Goal: Information Seeking & Learning: Learn about a topic

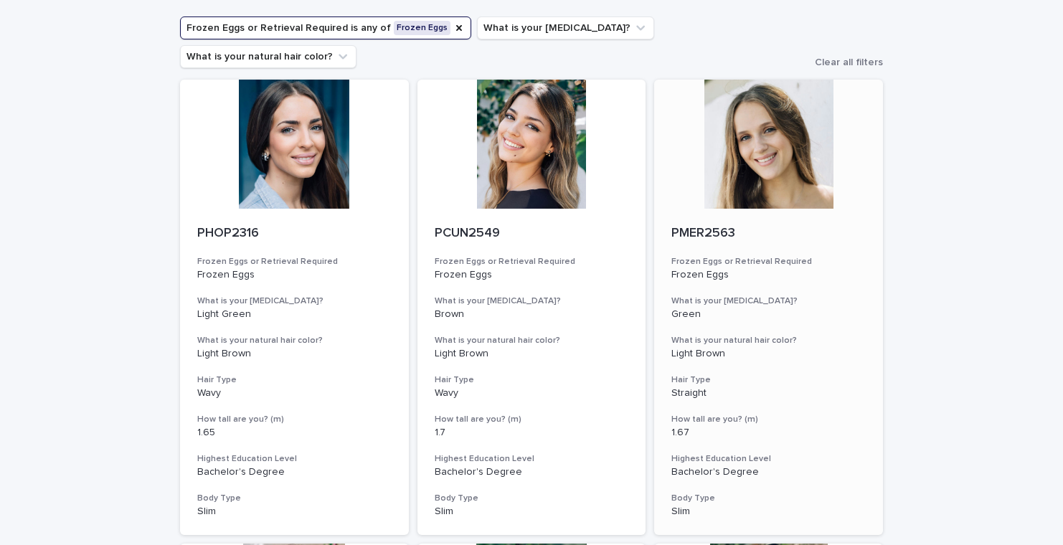
scroll to position [101, 0]
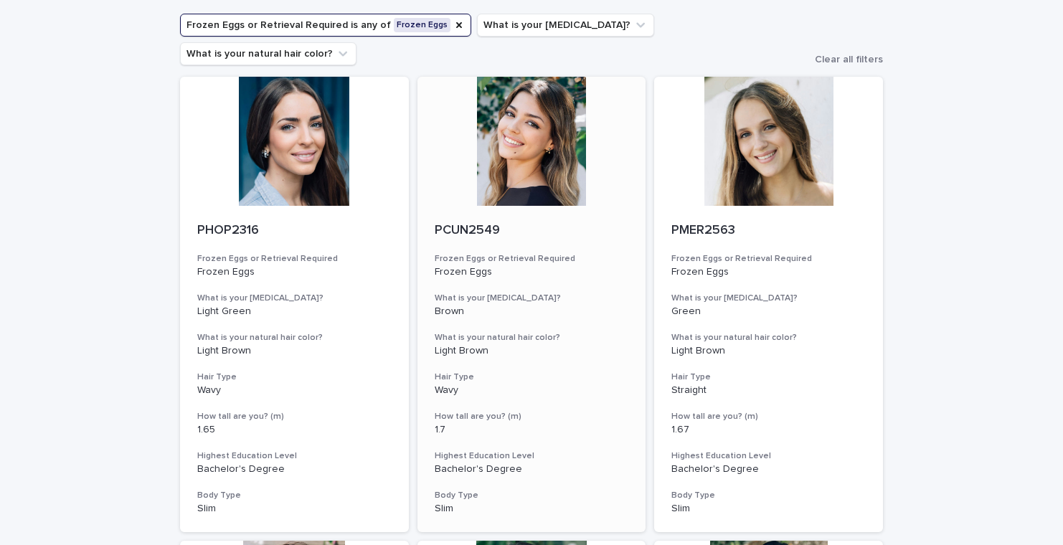
click at [538, 128] on div at bounding box center [531, 141] width 229 height 129
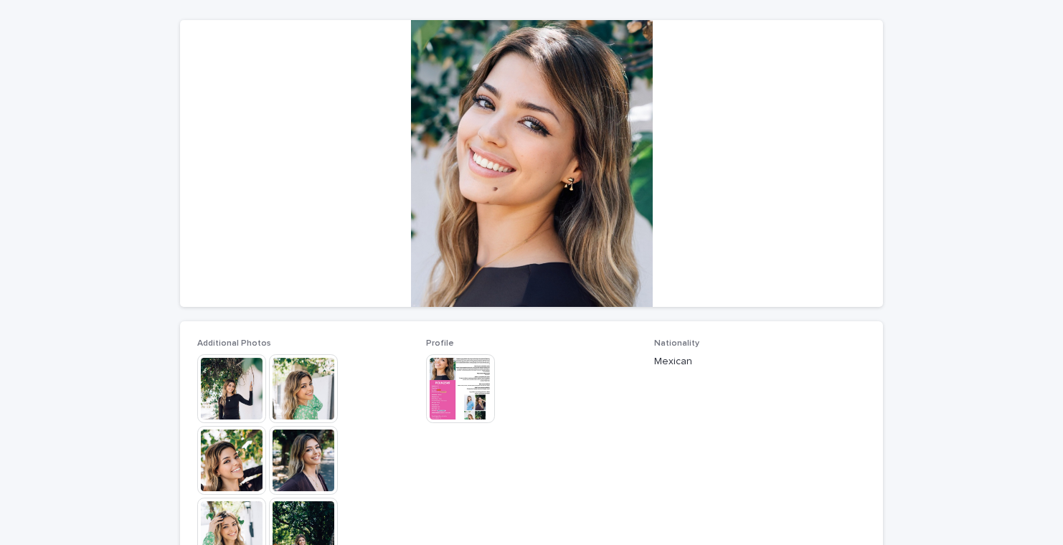
scroll to position [113, 0]
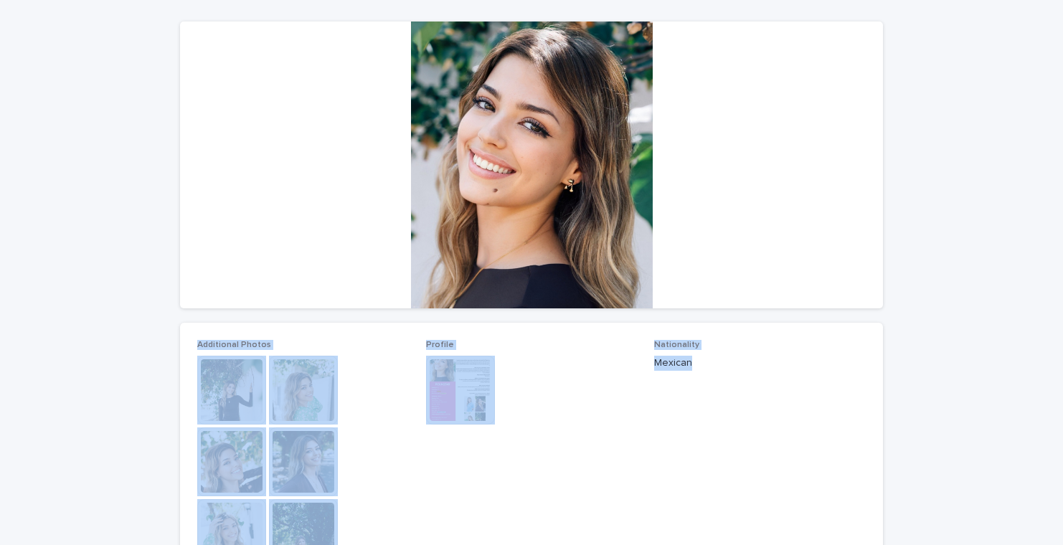
drag, startPoint x: 749, startPoint y: 425, endPoint x: 105, endPoint y: 157, distance: 697.3
click at [105, 157] on div "Loading... Saving… Loading... Saving… PCUN2549 PCUN2549 Sorry, there was an err…" at bounding box center [531, 499] width 1063 height 1132
click at [101, 157] on div "Loading... Saving… Loading... Saving… PCUN2549 PCUN2549 Sorry, there was an err…" at bounding box center [531, 499] width 1063 height 1132
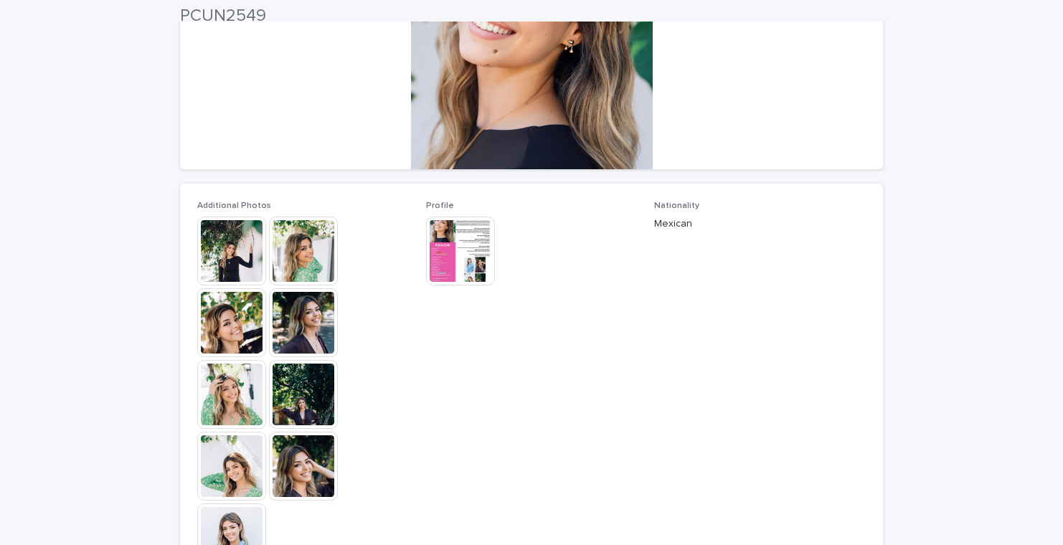
scroll to position [254, 0]
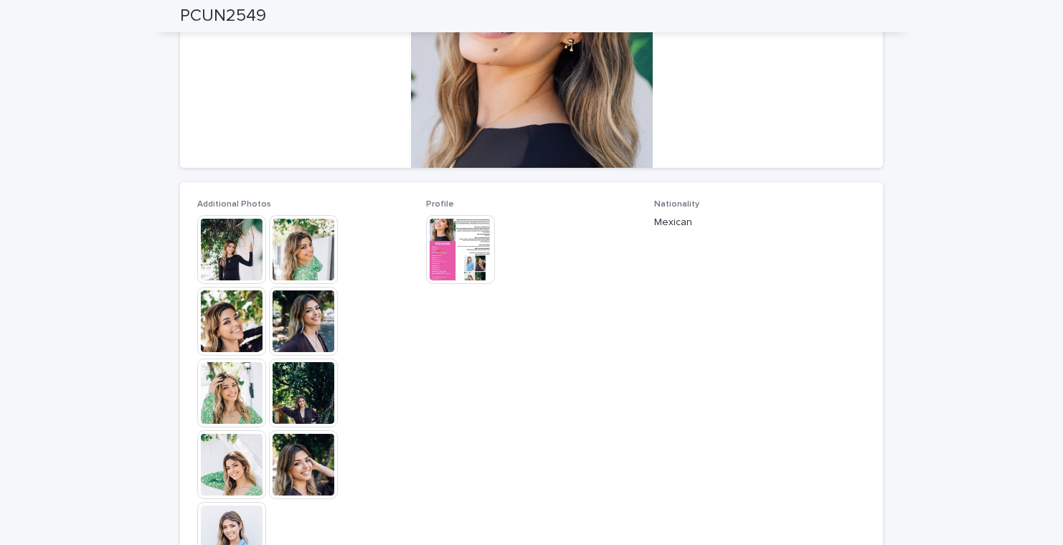
click at [459, 249] on img at bounding box center [460, 249] width 69 height 69
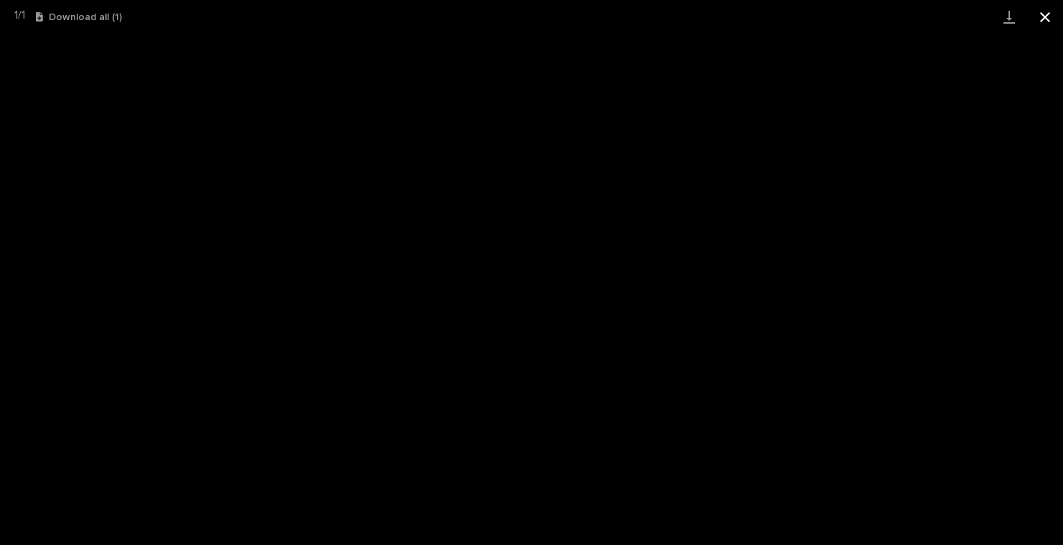
click at [1048, 16] on button "Close gallery" at bounding box center [1045, 17] width 36 height 34
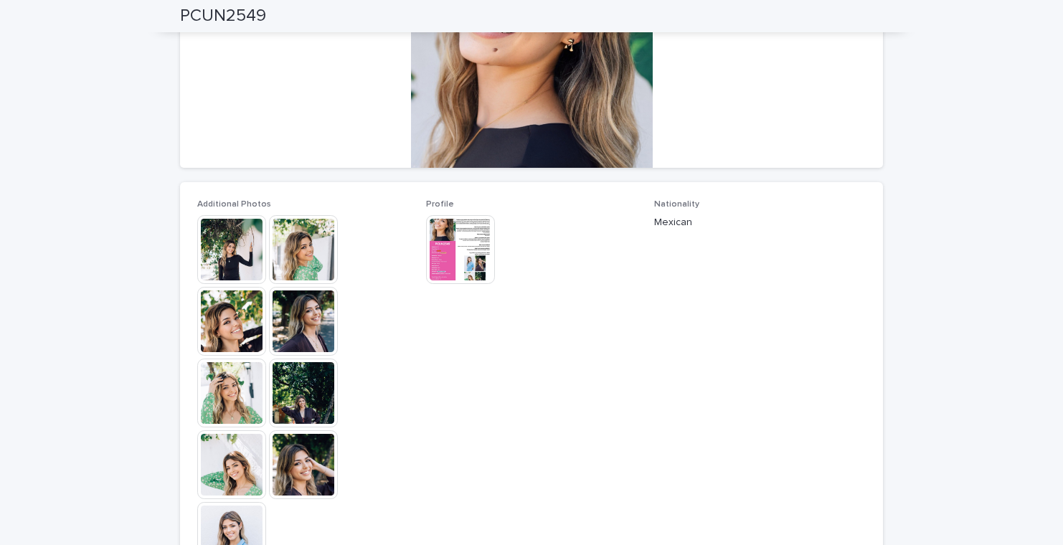
click at [224, 255] on img at bounding box center [231, 249] width 69 height 69
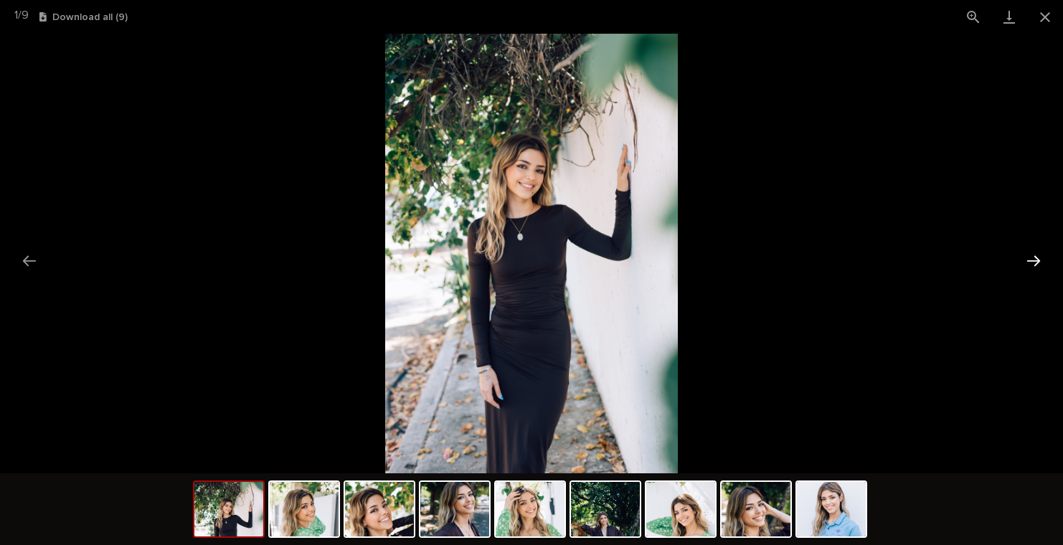
click at [1040, 258] on button "Next slide" at bounding box center [1033, 261] width 30 height 28
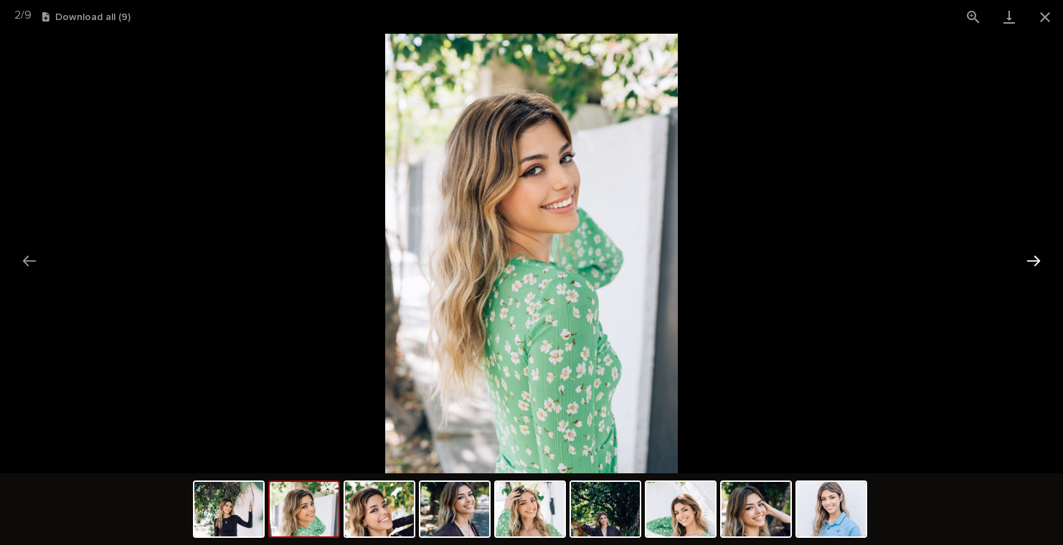
click at [1028, 260] on button "Next slide" at bounding box center [1033, 261] width 30 height 28
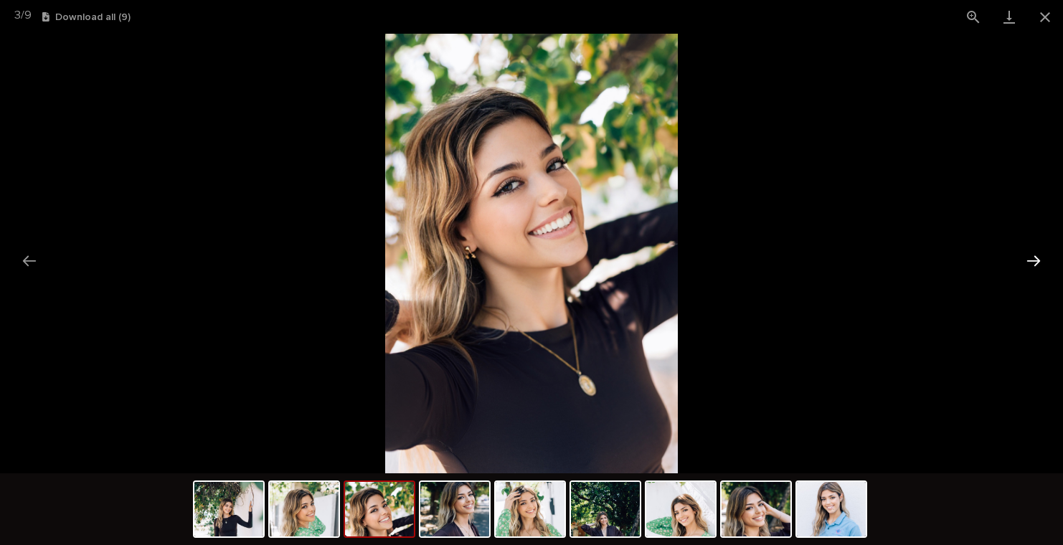
click at [1028, 260] on button "Next slide" at bounding box center [1033, 261] width 30 height 28
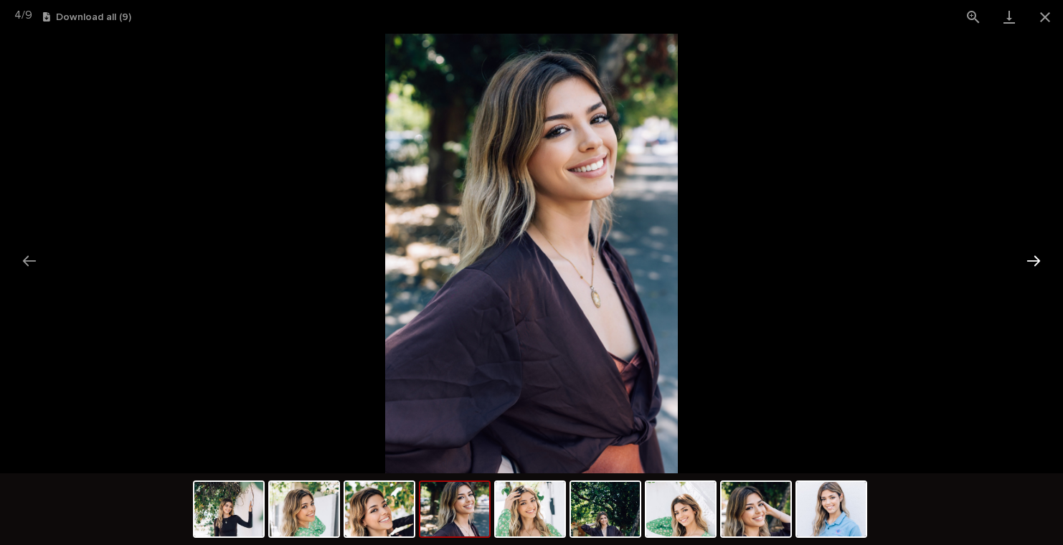
click at [1028, 260] on button "Next slide" at bounding box center [1033, 261] width 30 height 28
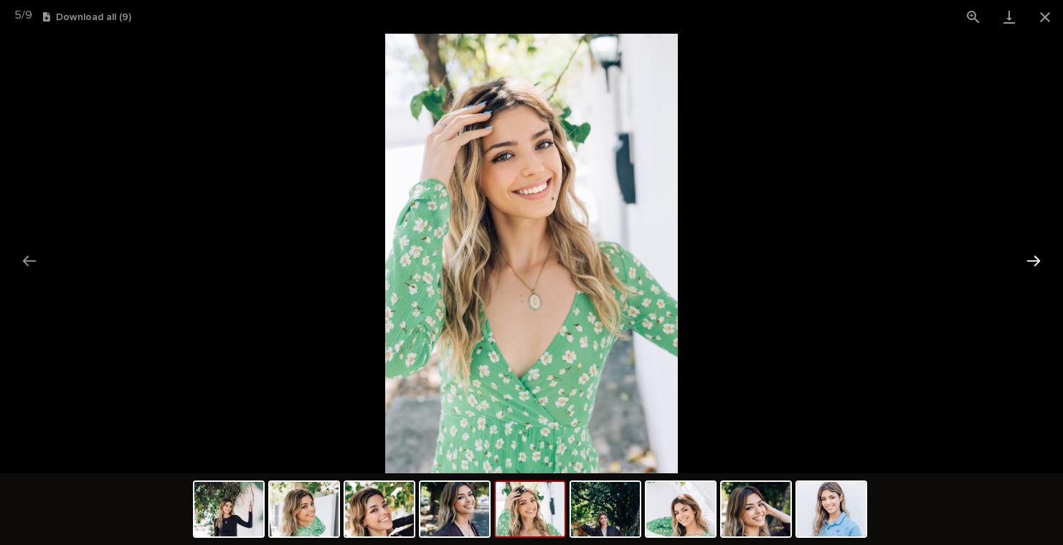
click at [1028, 260] on button "Next slide" at bounding box center [1033, 261] width 30 height 28
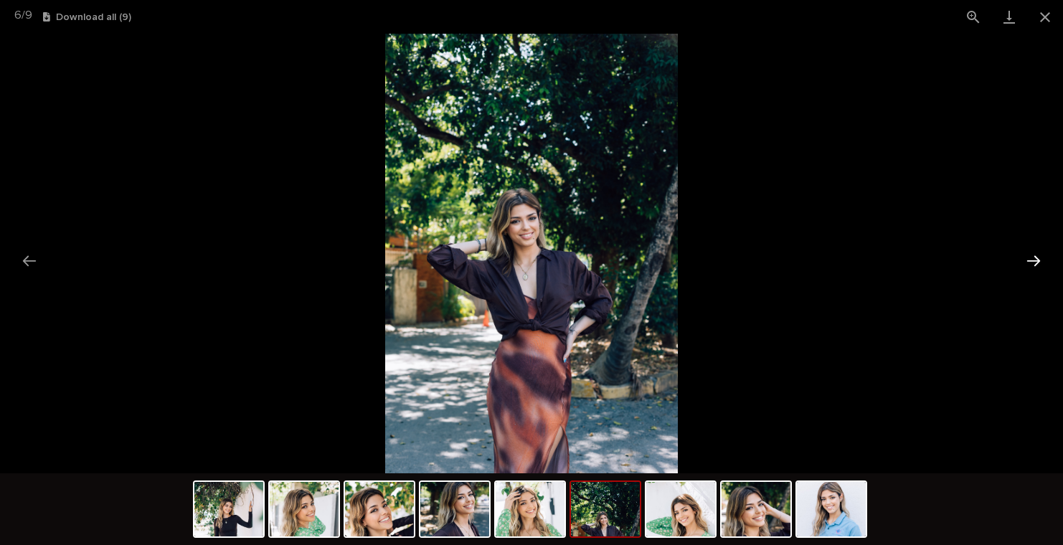
click at [1028, 260] on button "Next slide" at bounding box center [1033, 261] width 30 height 28
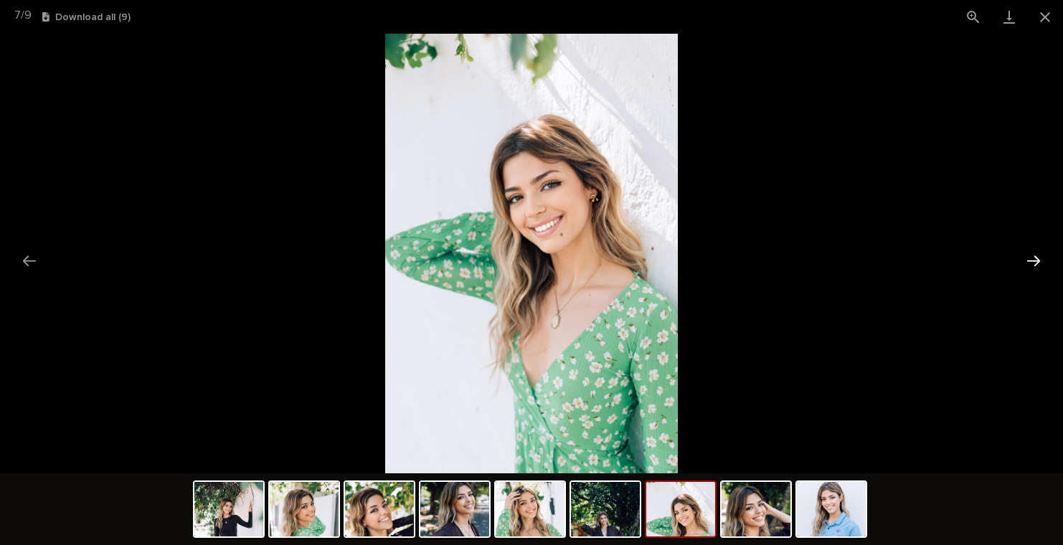
click at [1028, 260] on button "Next slide" at bounding box center [1033, 261] width 30 height 28
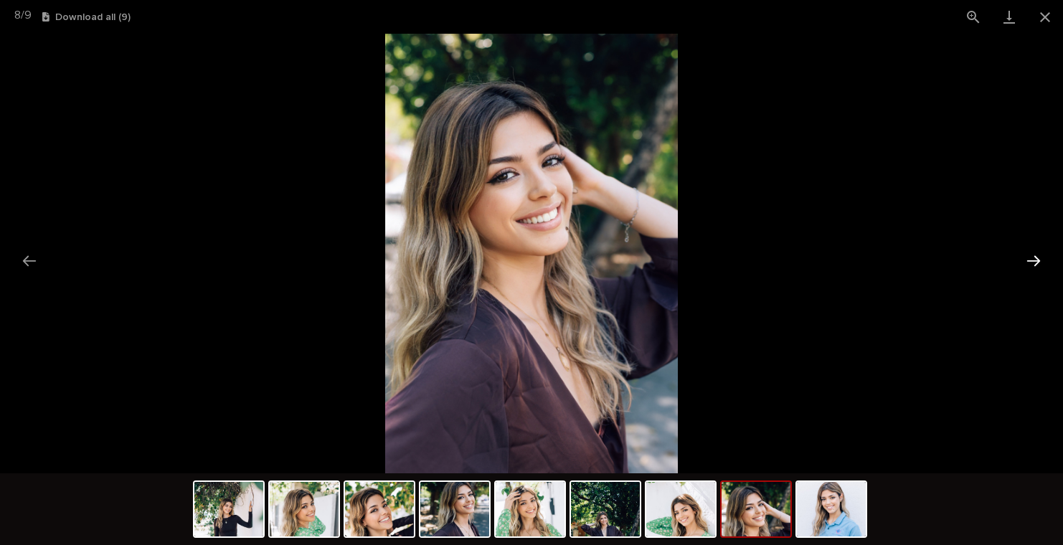
click at [1028, 260] on button "Next slide" at bounding box center [1033, 261] width 30 height 28
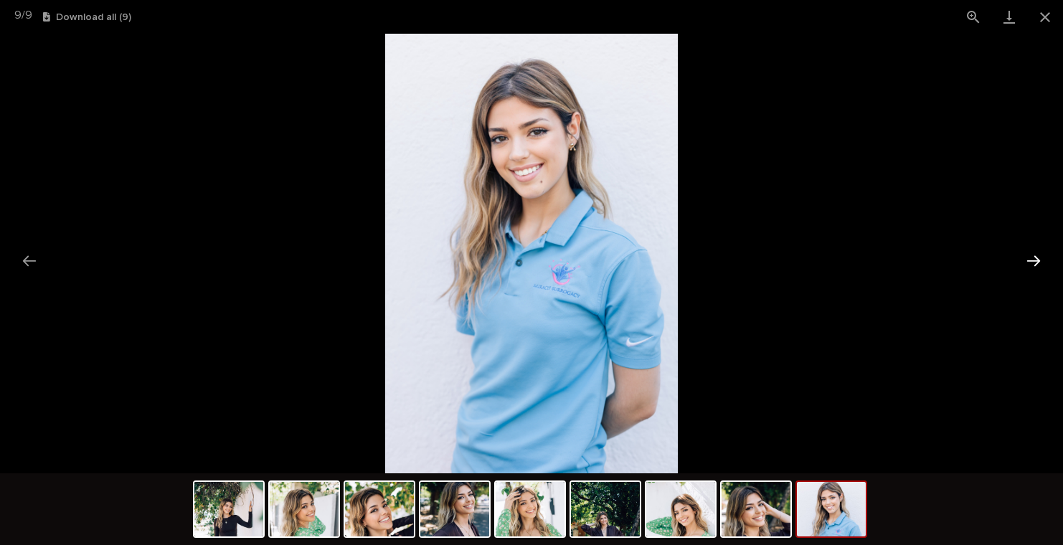
click at [1028, 260] on button "Next slide" at bounding box center [1033, 261] width 30 height 28
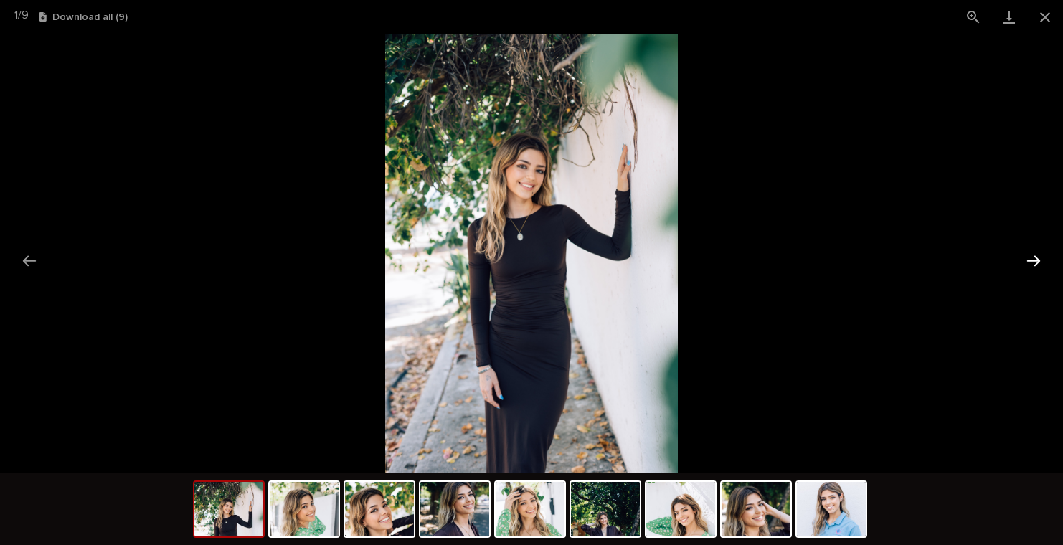
click at [1028, 260] on button "Next slide" at bounding box center [1033, 261] width 30 height 28
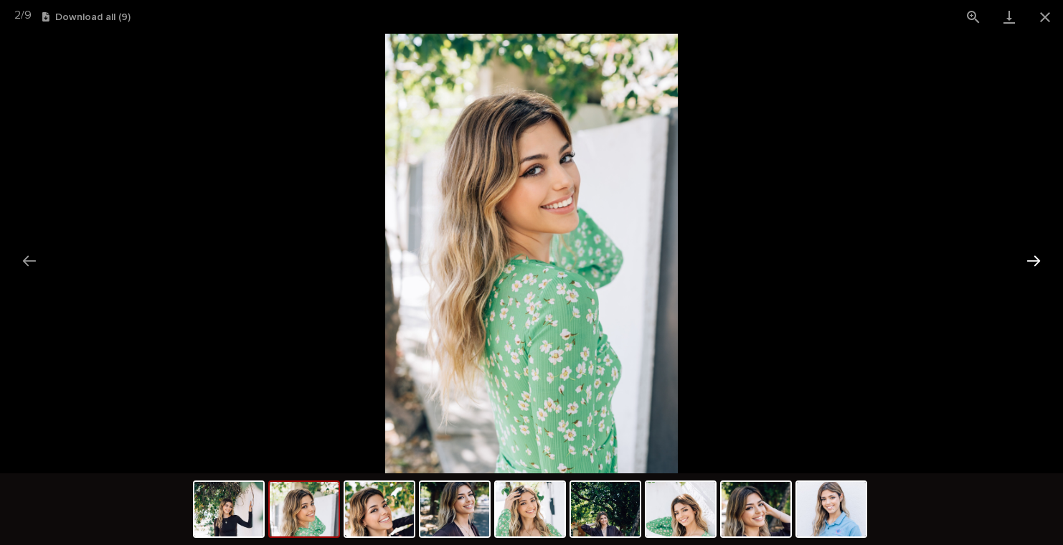
click at [1028, 260] on button "Next slide" at bounding box center [1033, 261] width 30 height 28
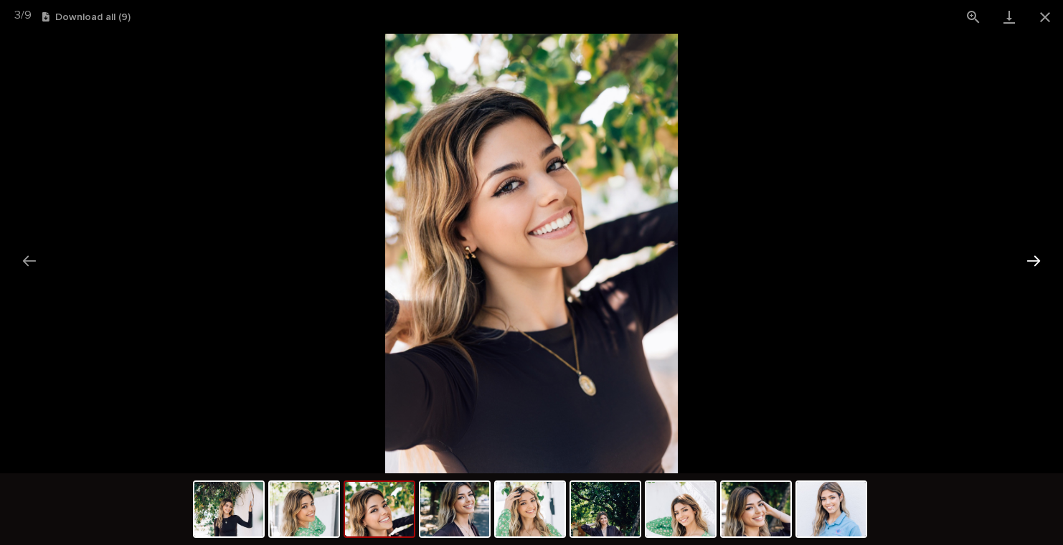
click at [1028, 260] on button "Next slide" at bounding box center [1033, 261] width 30 height 28
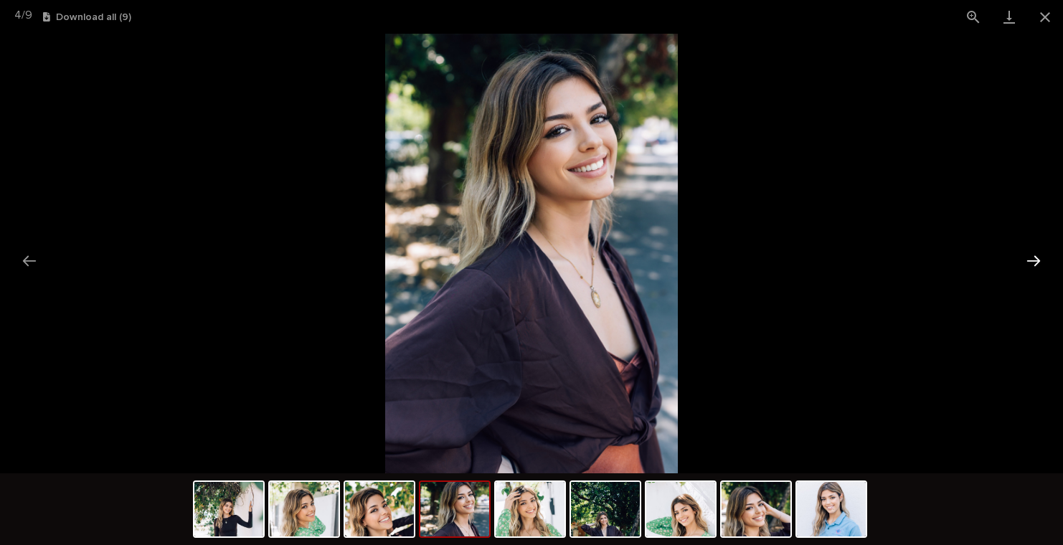
click at [1028, 260] on button "Next slide" at bounding box center [1033, 261] width 30 height 28
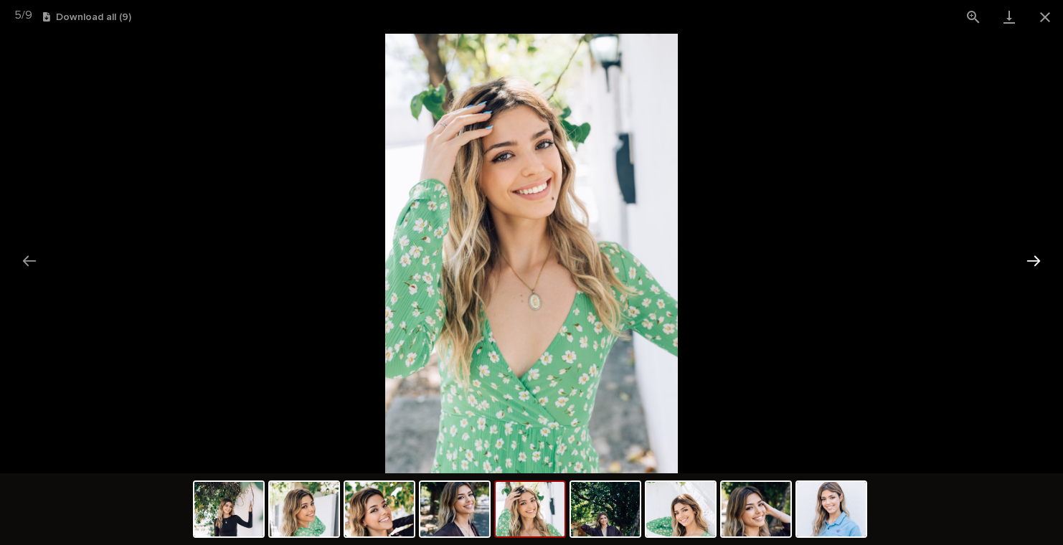
click at [1028, 260] on button "Next slide" at bounding box center [1033, 261] width 30 height 28
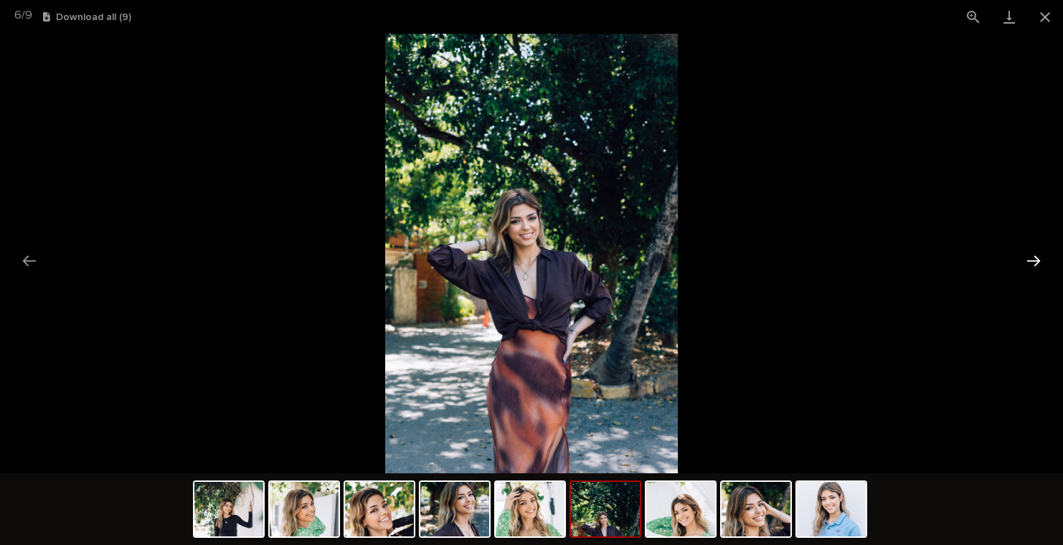
click at [1028, 260] on button "Next slide" at bounding box center [1033, 261] width 30 height 28
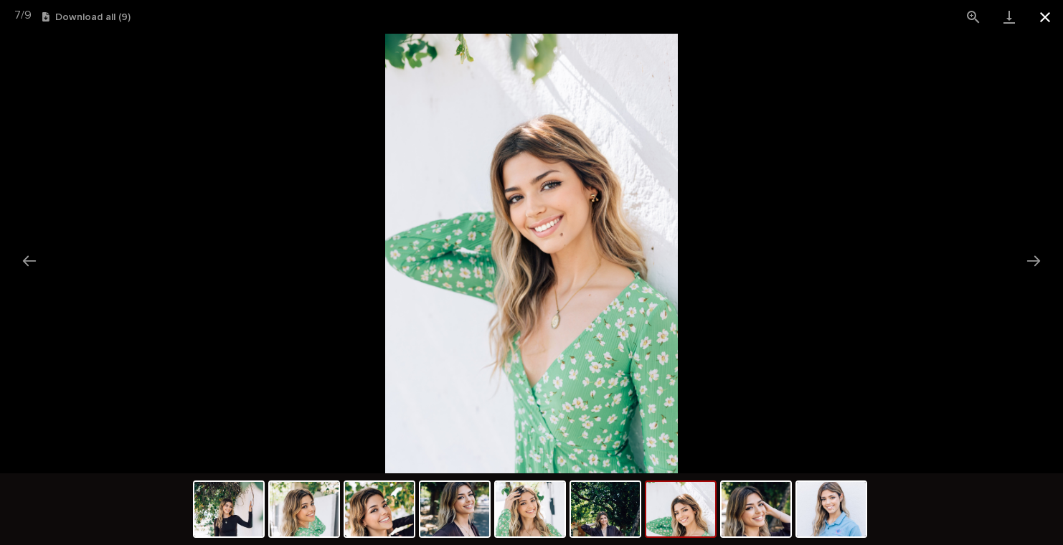
click at [1043, 24] on button "Close gallery" at bounding box center [1045, 17] width 36 height 34
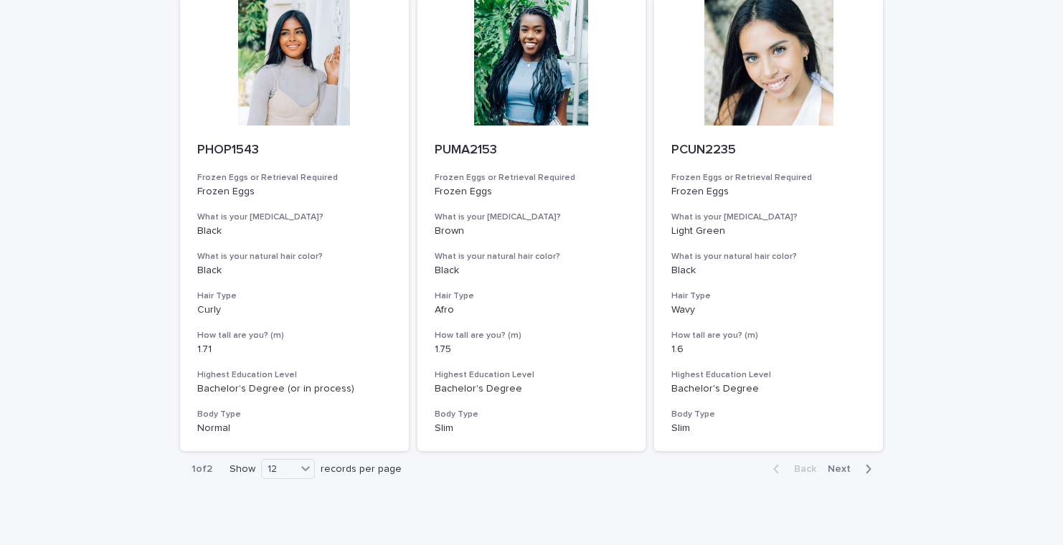
scroll to position [1399, 0]
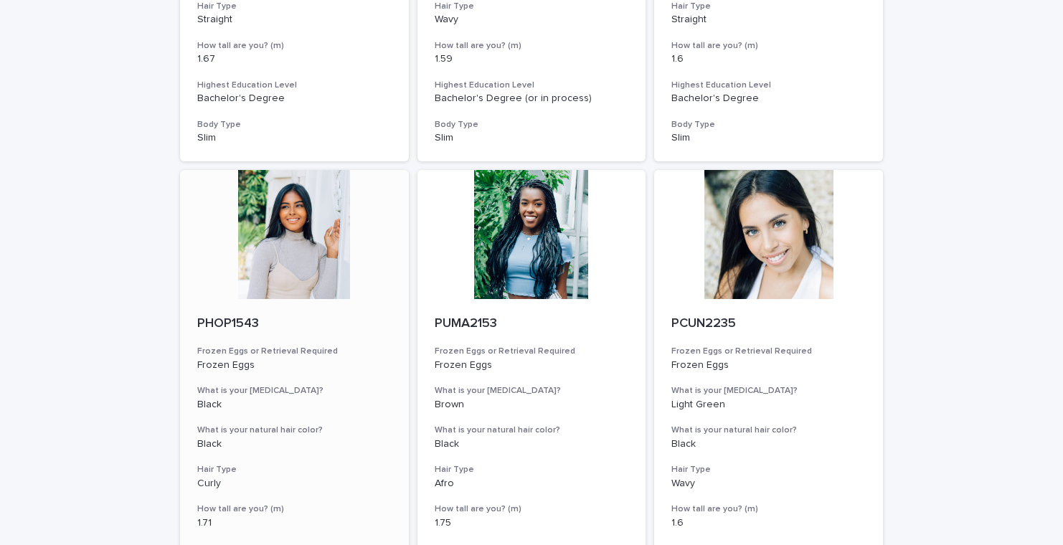
click at [303, 245] on div at bounding box center [294, 234] width 229 height 129
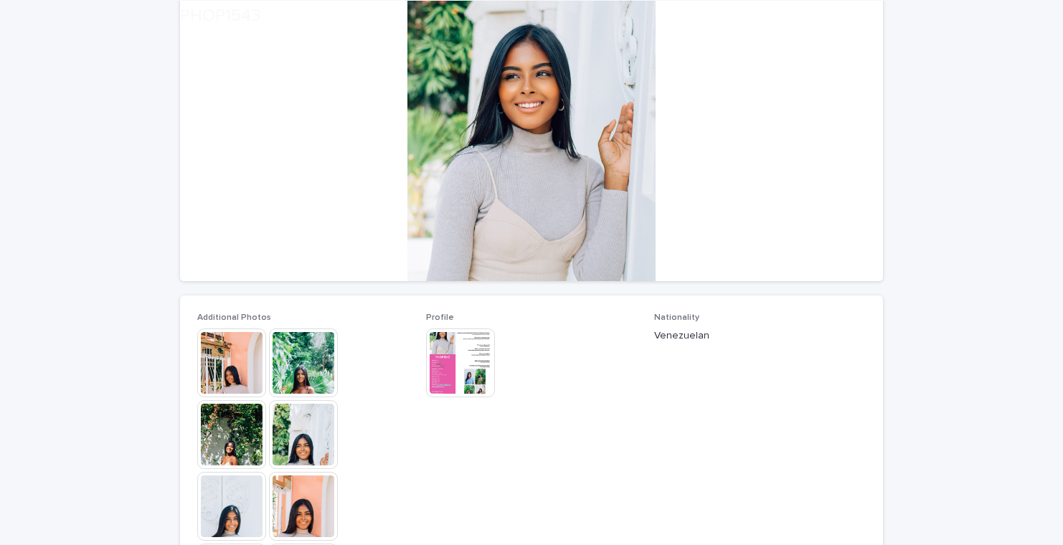
scroll to position [144, 0]
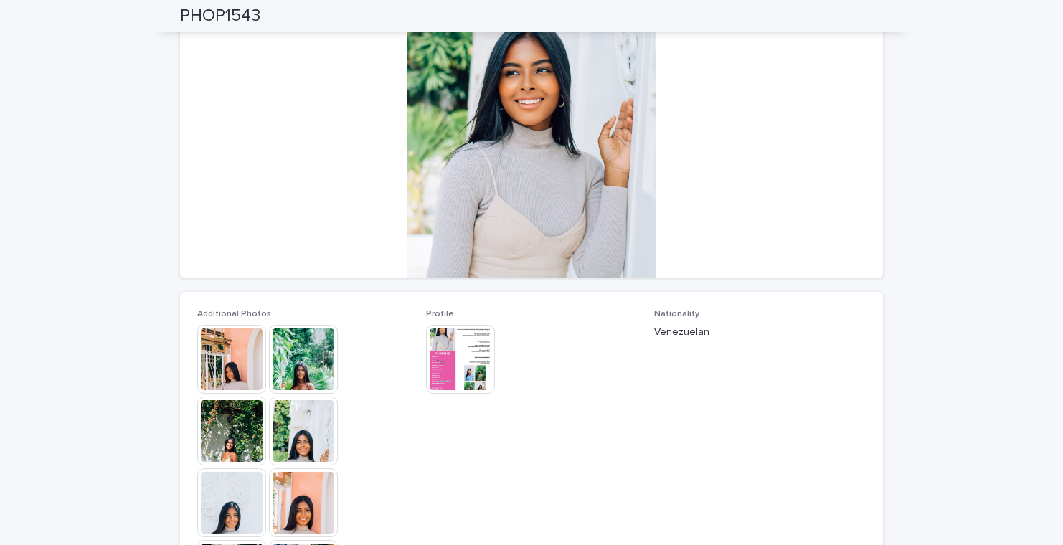
click at [247, 364] on img at bounding box center [231, 359] width 69 height 69
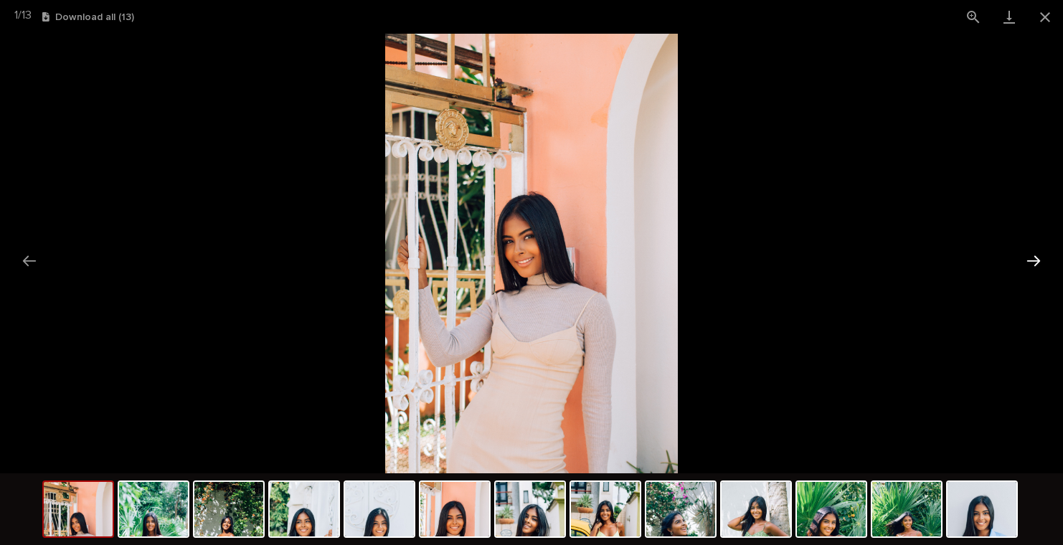
click at [1033, 255] on button "Next slide" at bounding box center [1033, 261] width 30 height 28
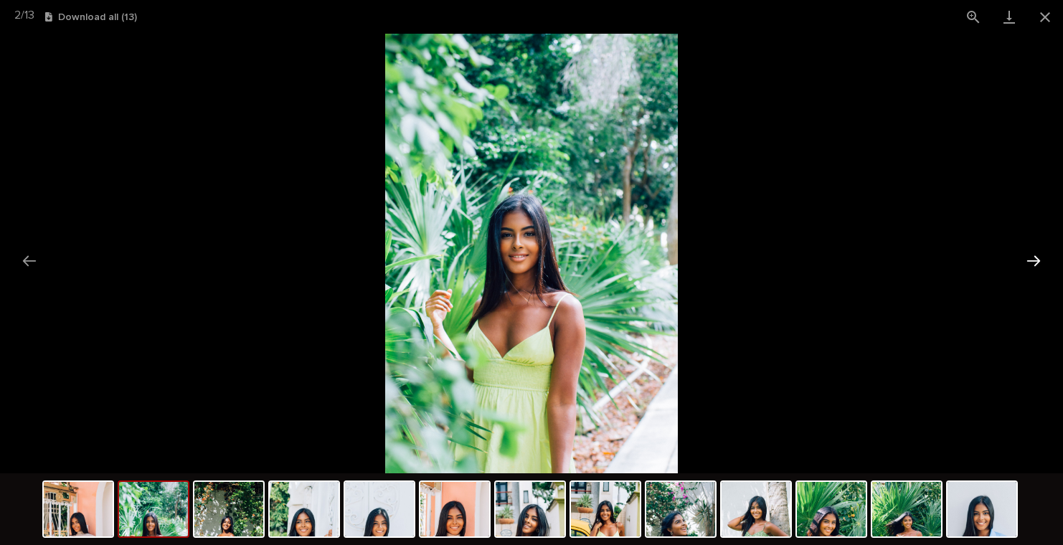
click at [1033, 255] on button "Next slide" at bounding box center [1033, 261] width 30 height 28
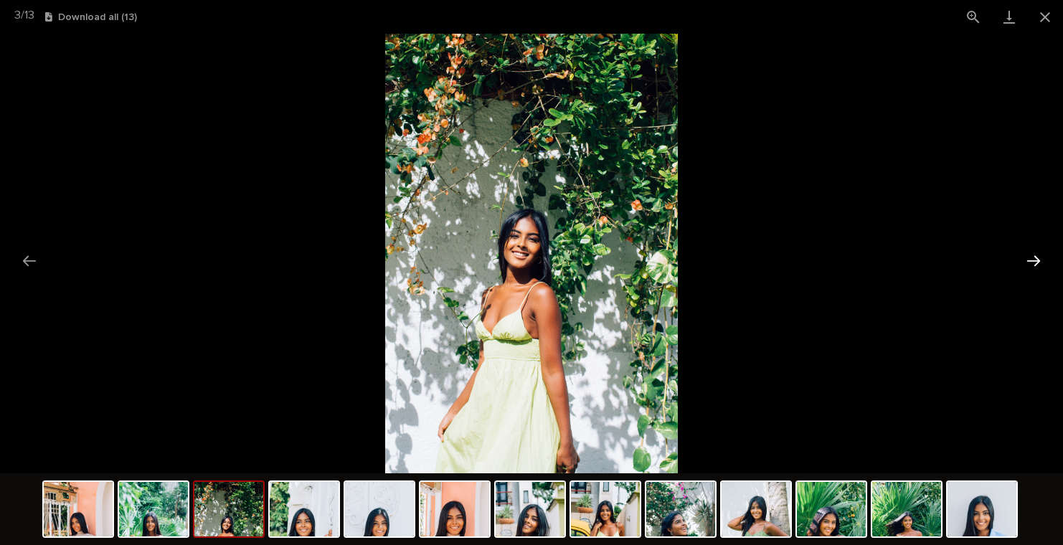
click at [1033, 255] on button "Next slide" at bounding box center [1033, 261] width 30 height 28
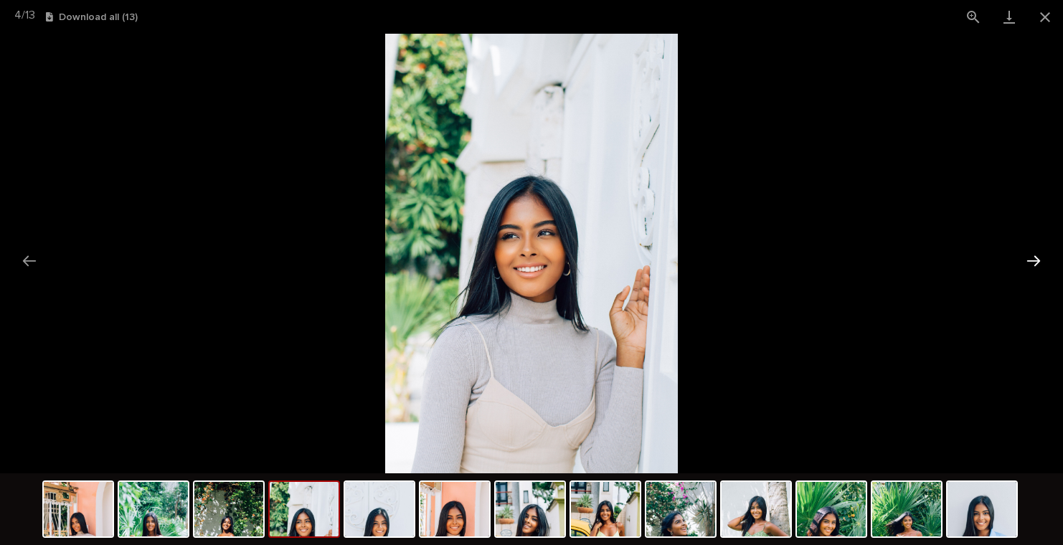
click at [1033, 255] on button "Next slide" at bounding box center [1033, 261] width 30 height 28
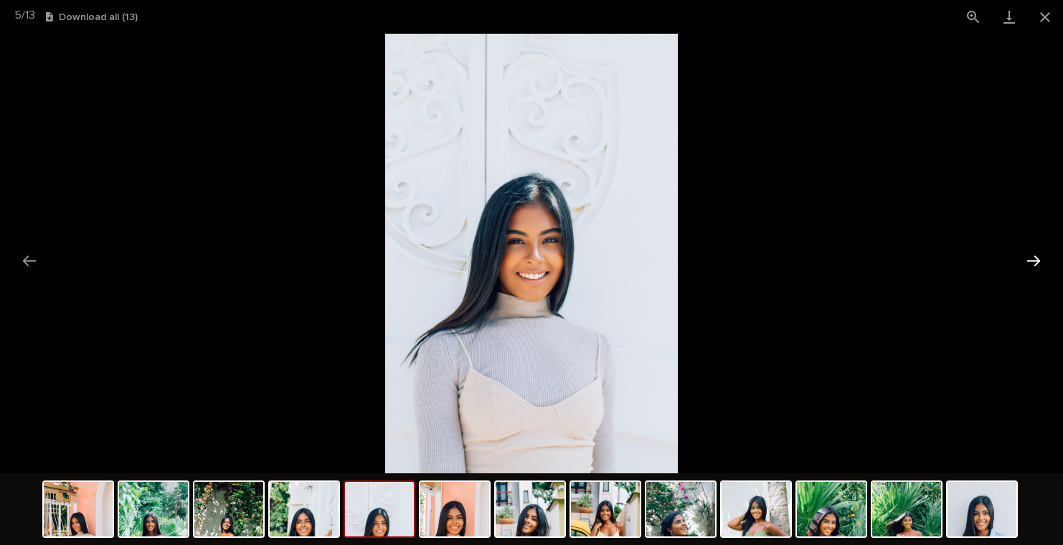
click at [1033, 255] on button "Next slide" at bounding box center [1033, 261] width 30 height 28
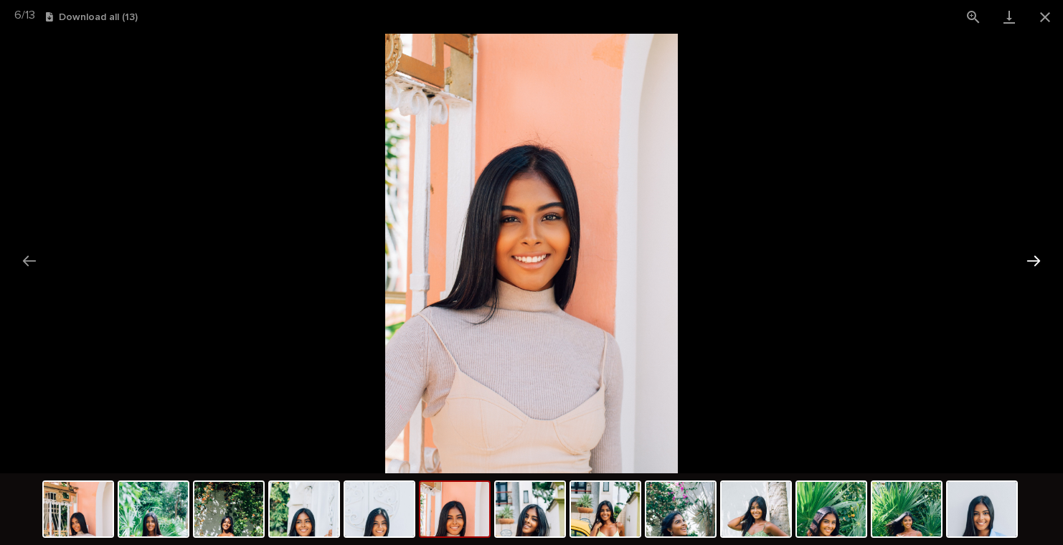
click at [1033, 255] on button "Next slide" at bounding box center [1033, 261] width 30 height 28
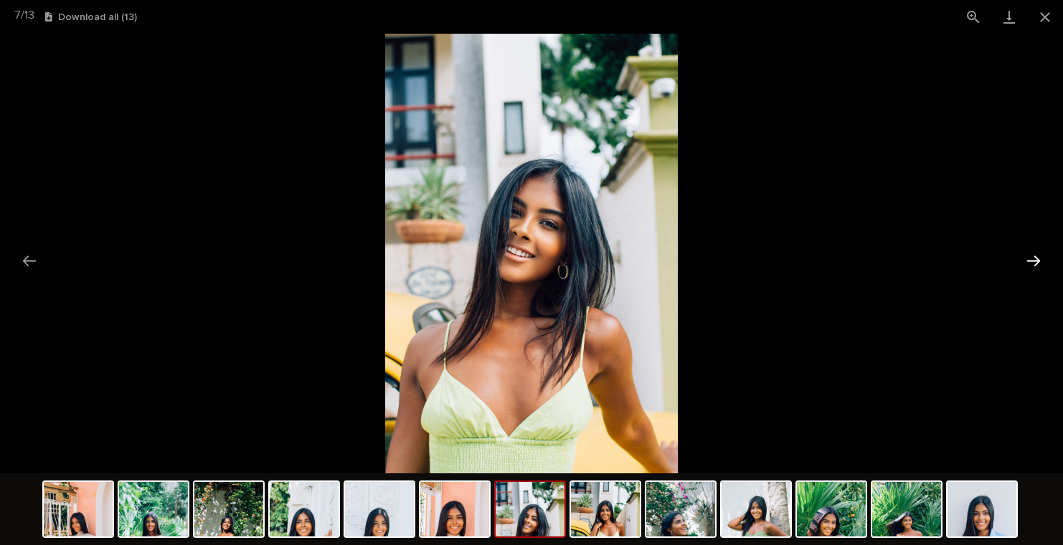
click at [1033, 255] on button "Next slide" at bounding box center [1033, 261] width 30 height 28
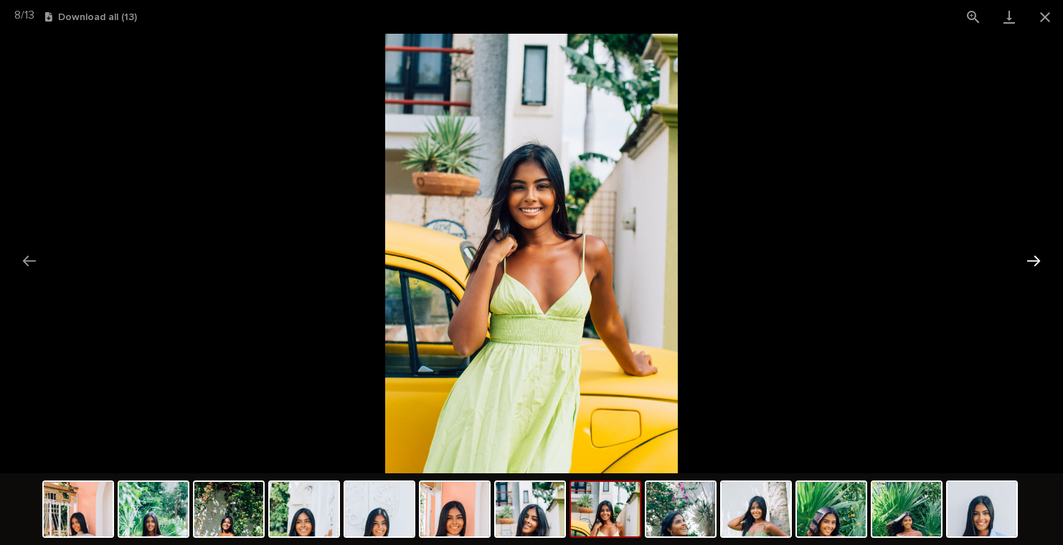
click at [1033, 255] on button "Next slide" at bounding box center [1033, 261] width 30 height 28
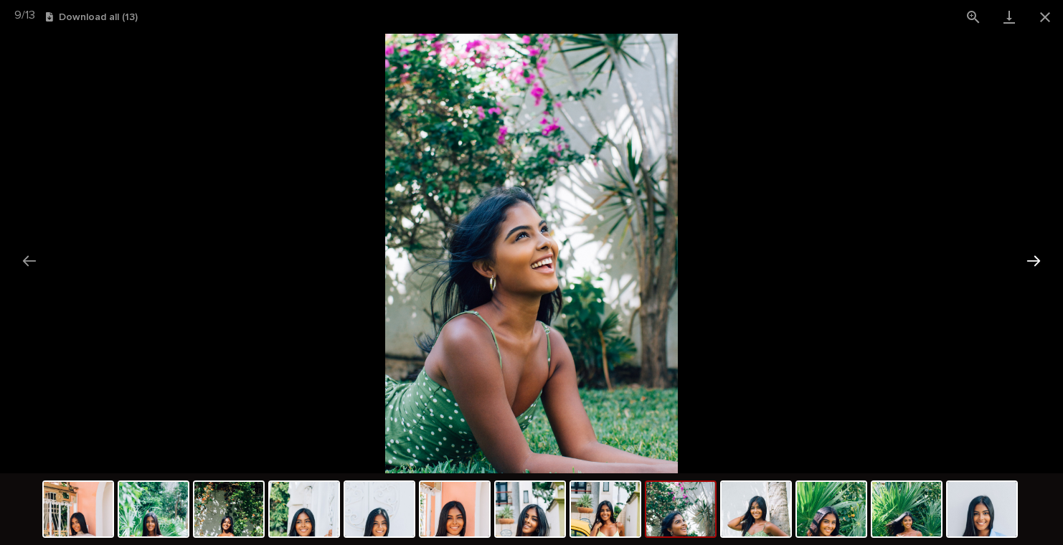
click at [1033, 255] on button "Next slide" at bounding box center [1033, 261] width 30 height 28
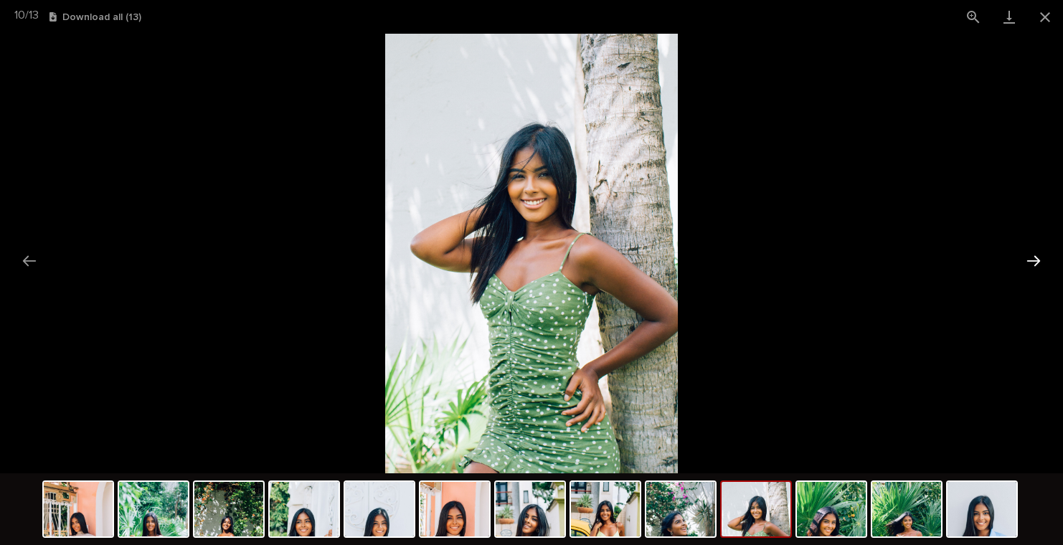
click at [1033, 255] on button "Next slide" at bounding box center [1033, 261] width 30 height 28
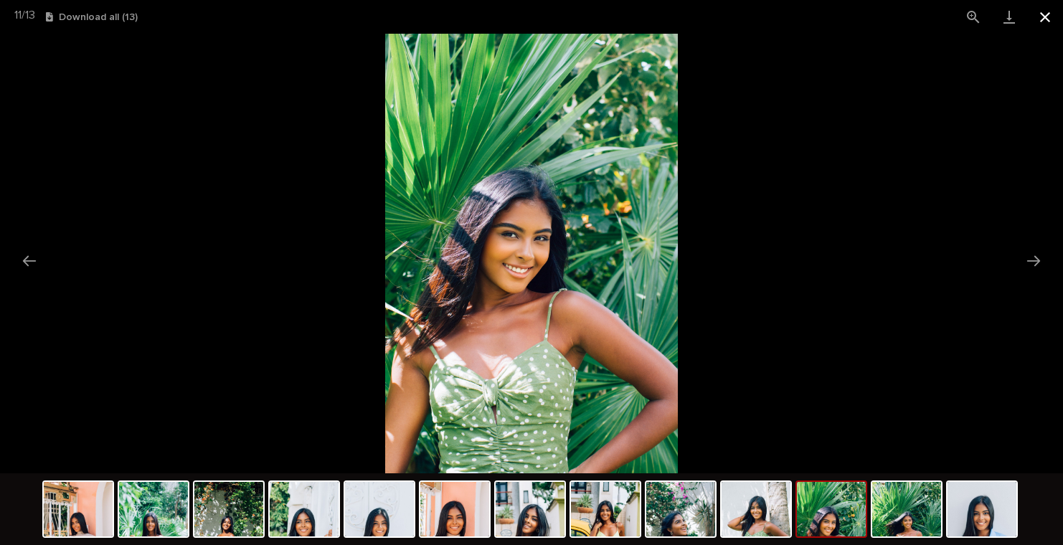
click at [1048, 9] on button "Close gallery" at bounding box center [1045, 17] width 36 height 34
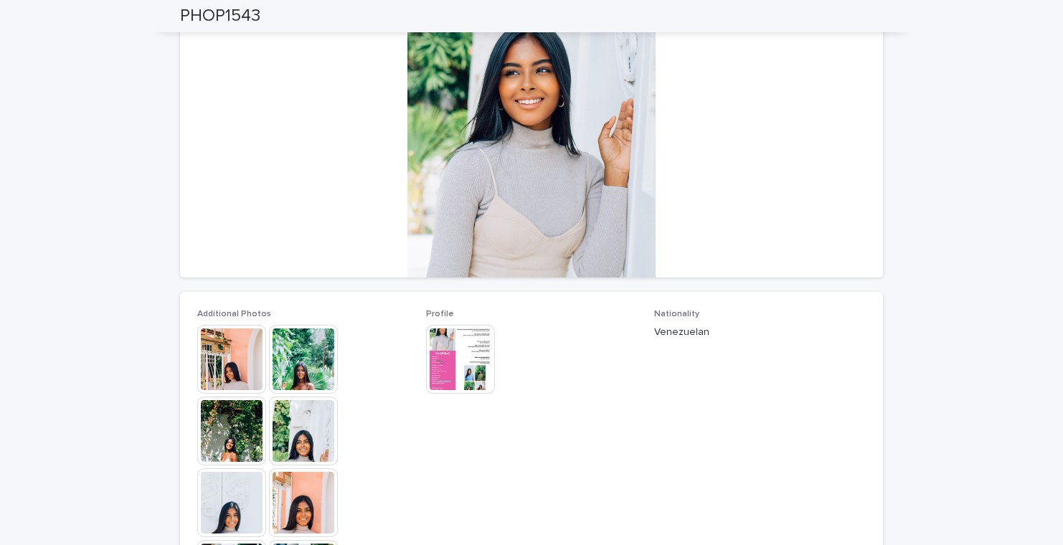
scroll to position [0, 0]
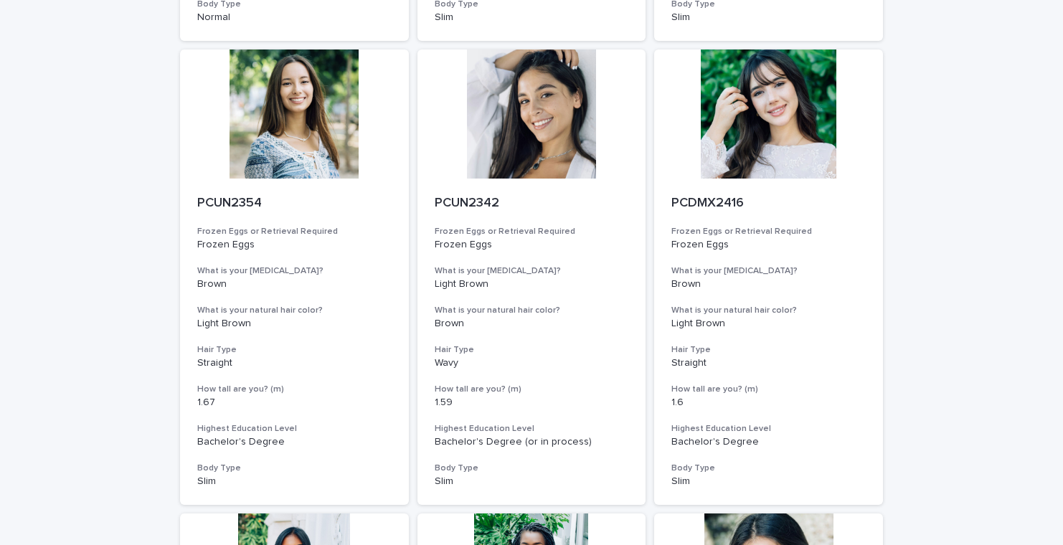
scroll to position [980, 0]
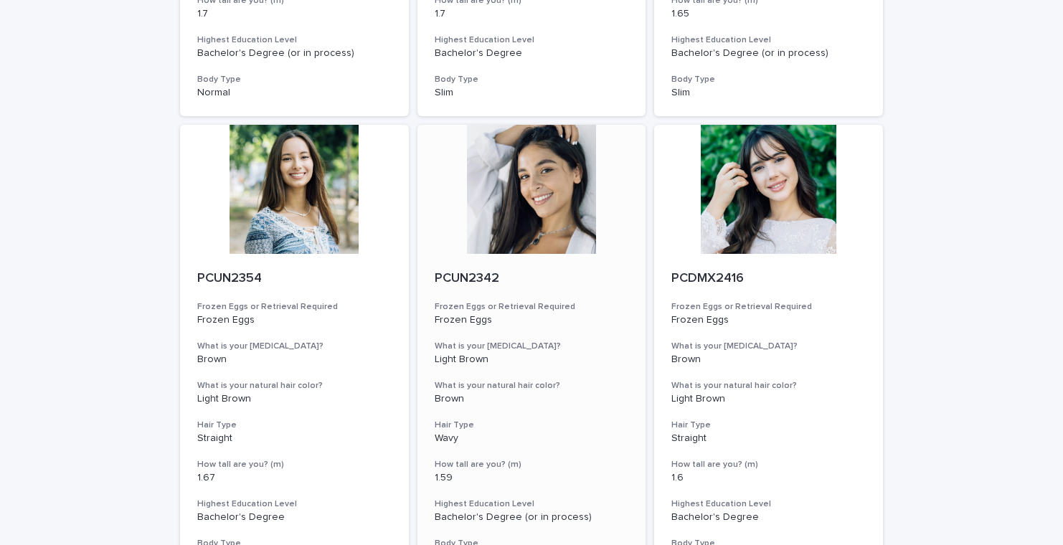
click at [536, 178] on div at bounding box center [531, 189] width 229 height 129
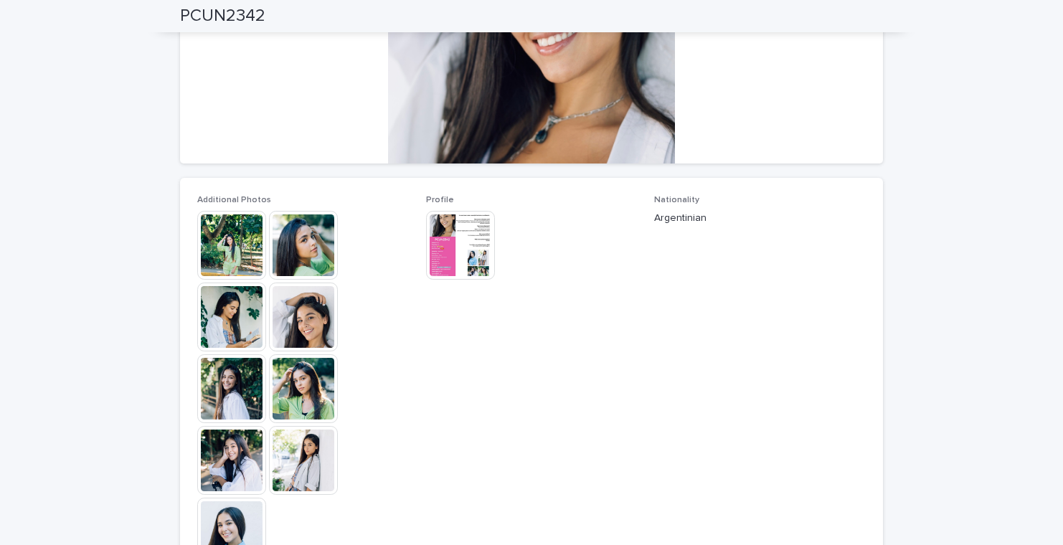
scroll to position [112, 0]
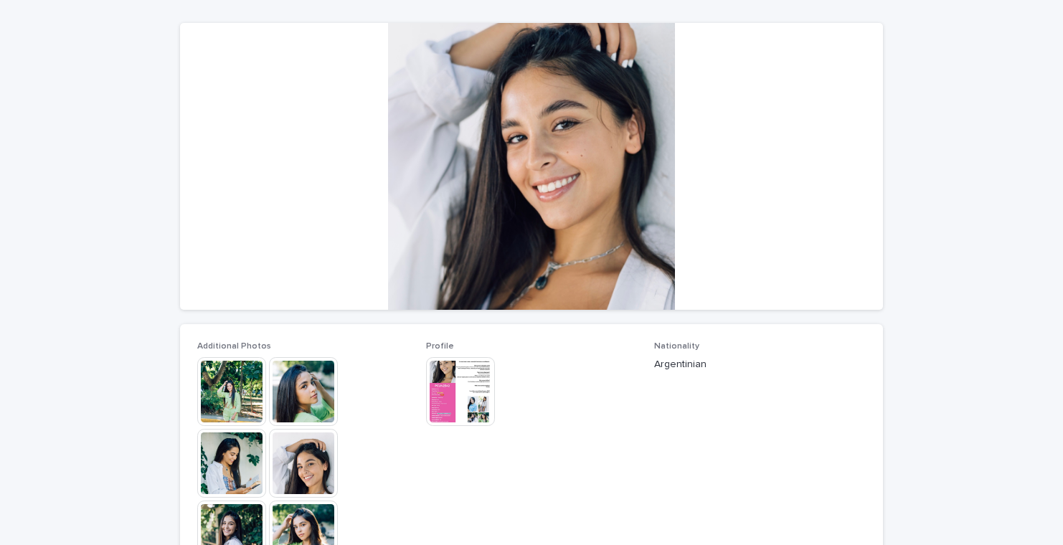
click at [457, 351] on p "Profile" at bounding box center [532, 346] width 212 height 10
click at [457, 366] on img at bounding box center [460, 391] width 69 height 69
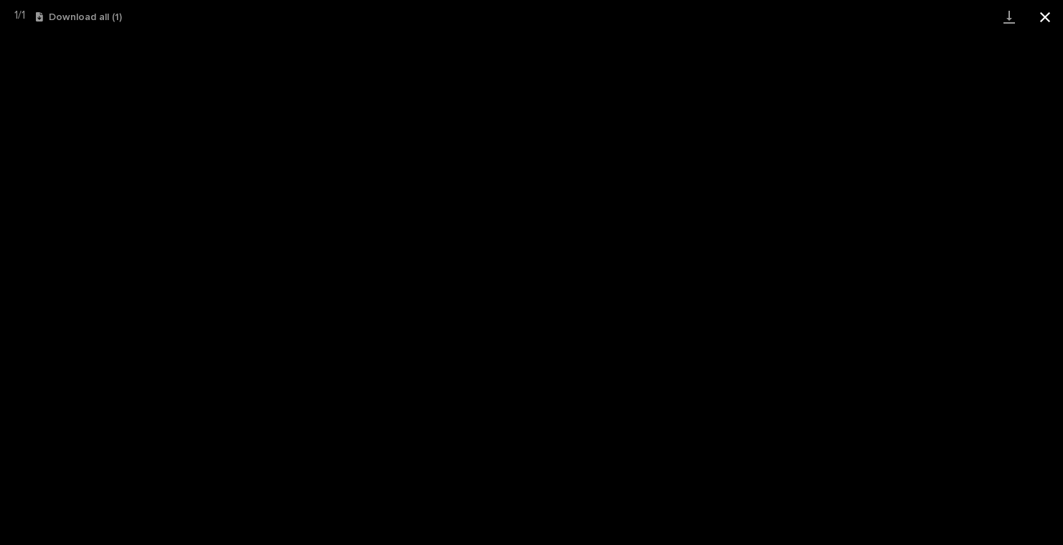
click at [1042, 12] on button "Close gallery" at bounding box center [1045, 17] width 36 height 34
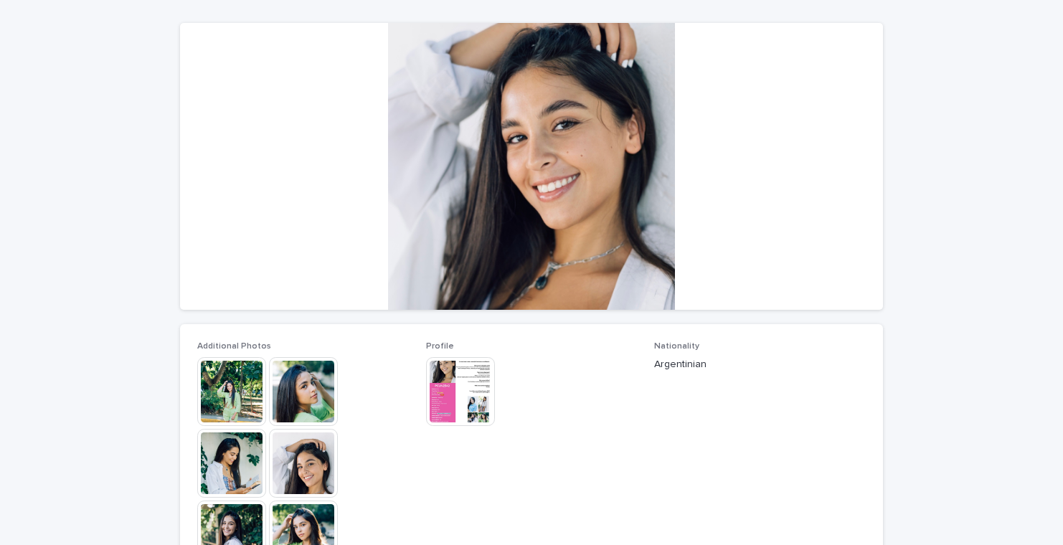
click at [220, 397] on img at bounding box center [231, 391] width 69 height 69
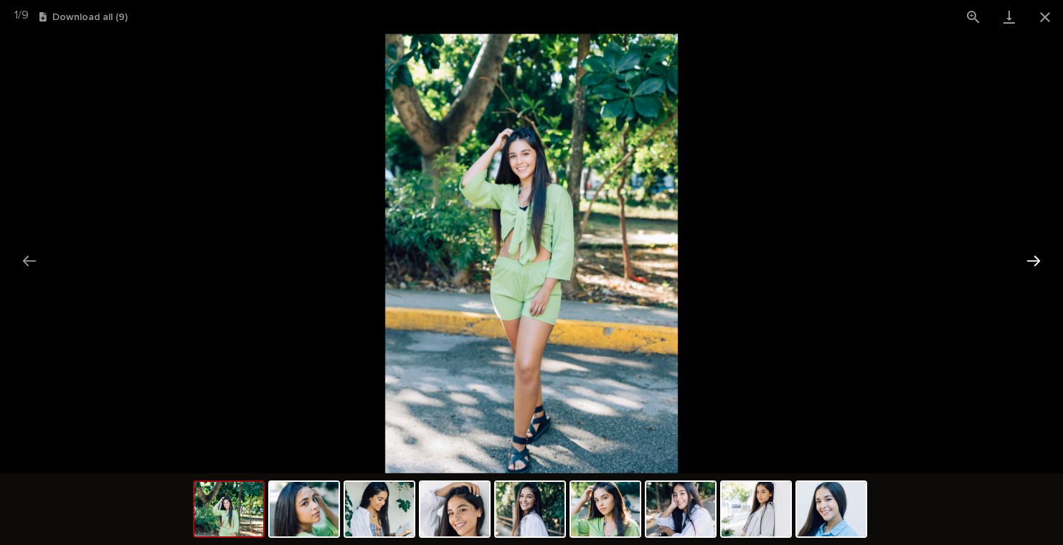
click at [1034, 260] on button "Next slide" at bounding box center [1033, 261] width 30 height 28
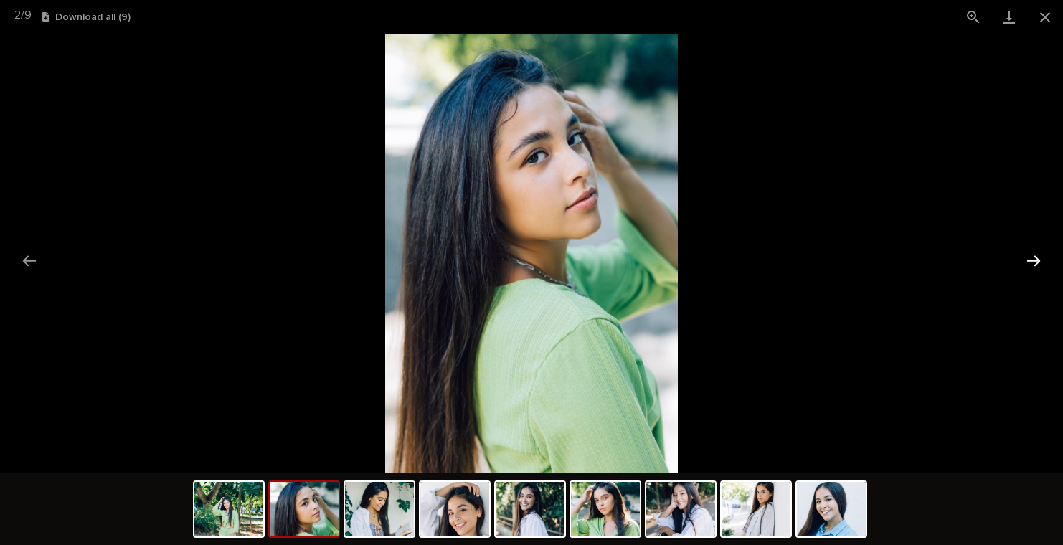
click at [1034, 260] on button "Next slide" at bounding box center [1033, 261] width 30 height 28
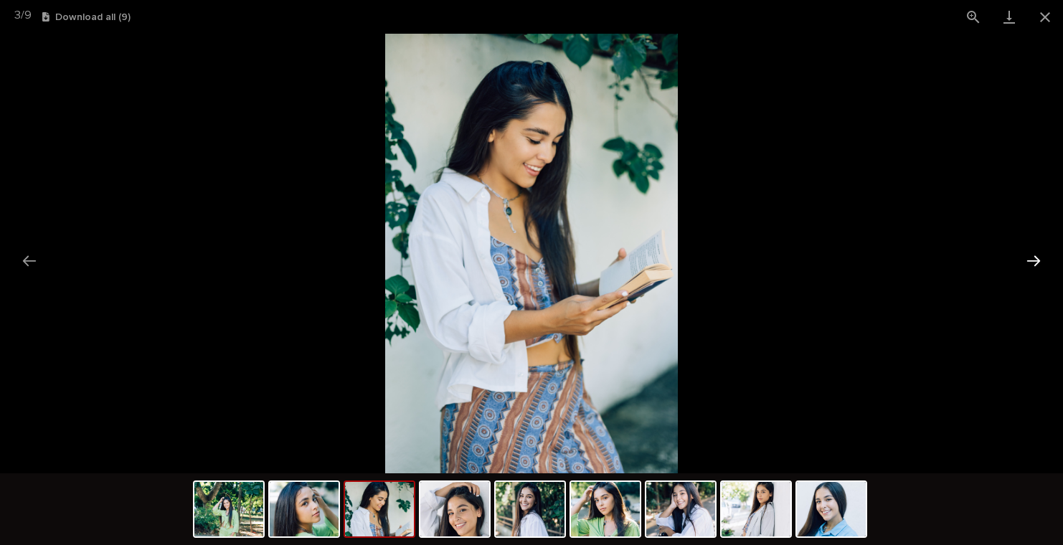
click at [1034, 260] on button "Next slide" at bounding box center [1033, 261] width 30 height 28
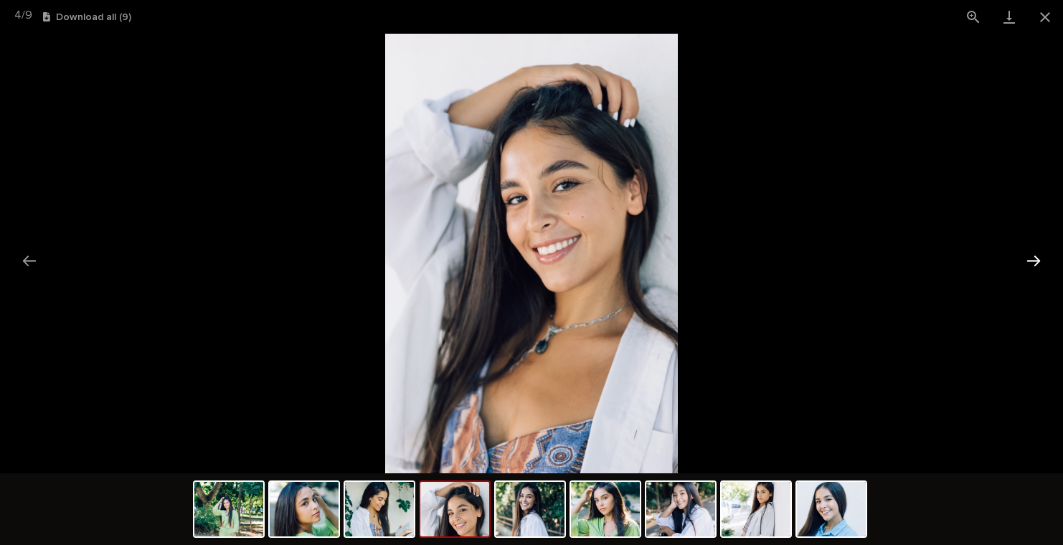
click at [1034, 260] on button "Next slide" at bounding box center [1033, 261] width 30 height 28
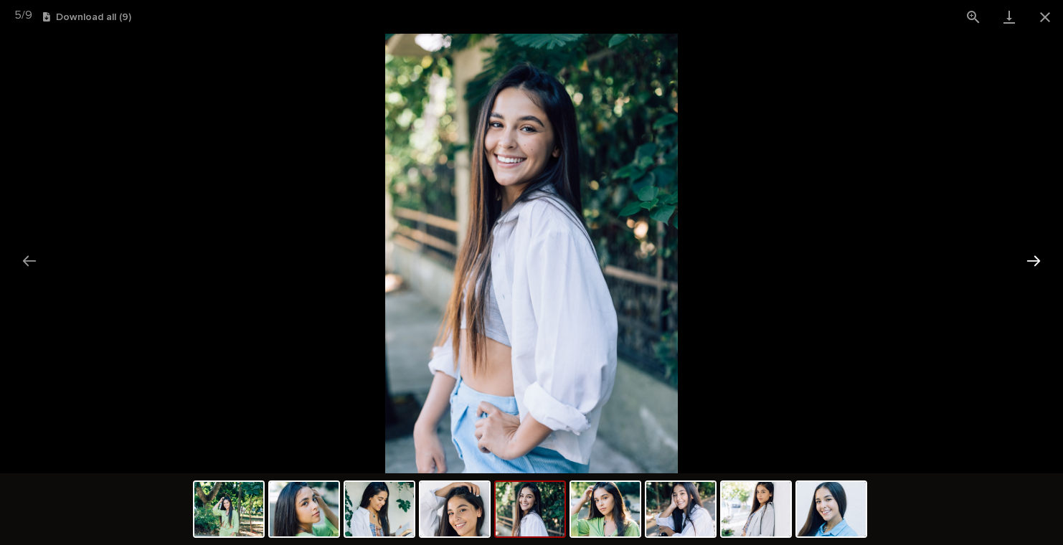
click at [1034, 260] on button "Next slide" at bounding box center [1033, 261] width 30 height 28
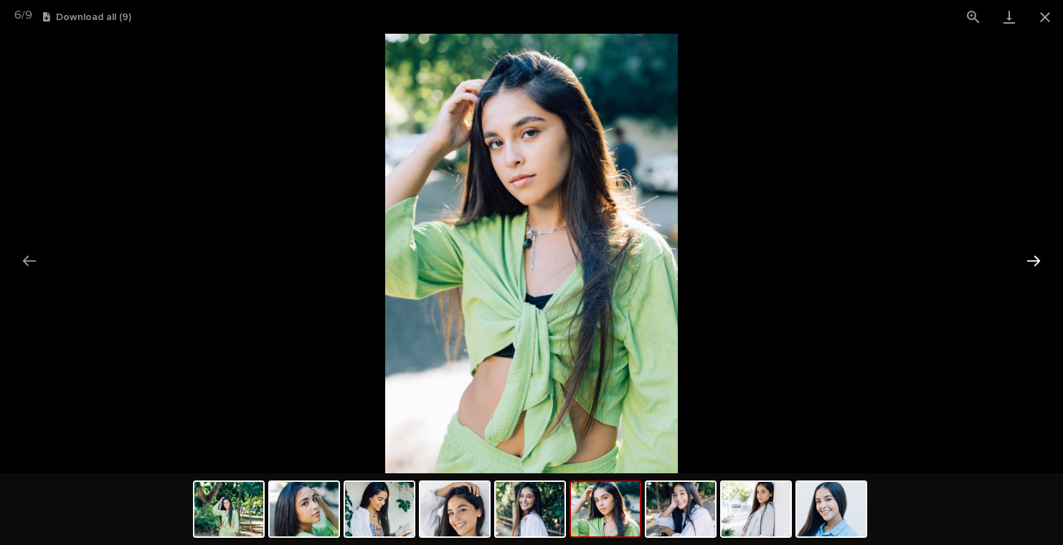
click at [1034, 260] on button "Next slide" at bounding box center [1033, 261] width 30 height 28
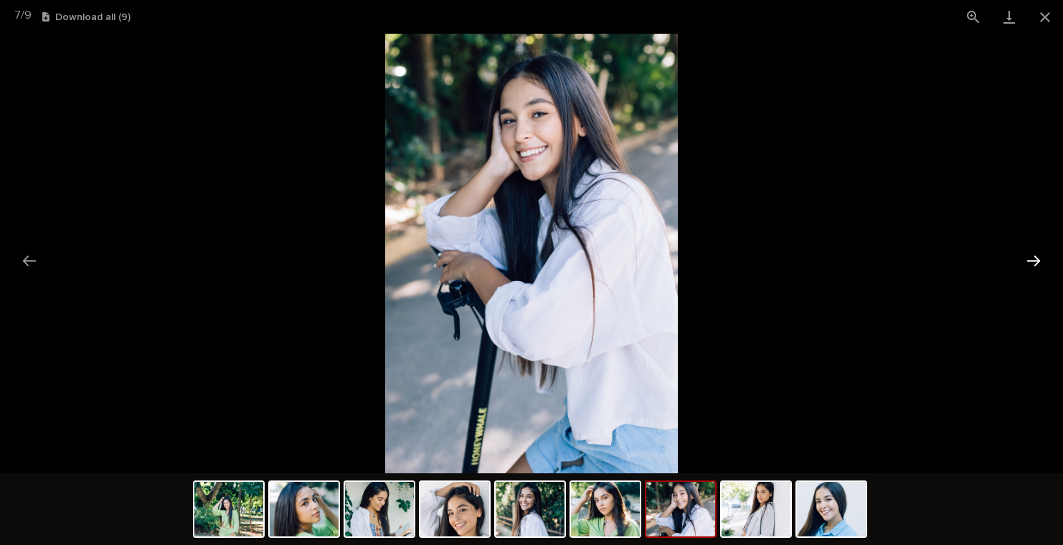
click at [1034, 260] on button "Next slide" at bounding box center [1033, 261] width 30 height 28
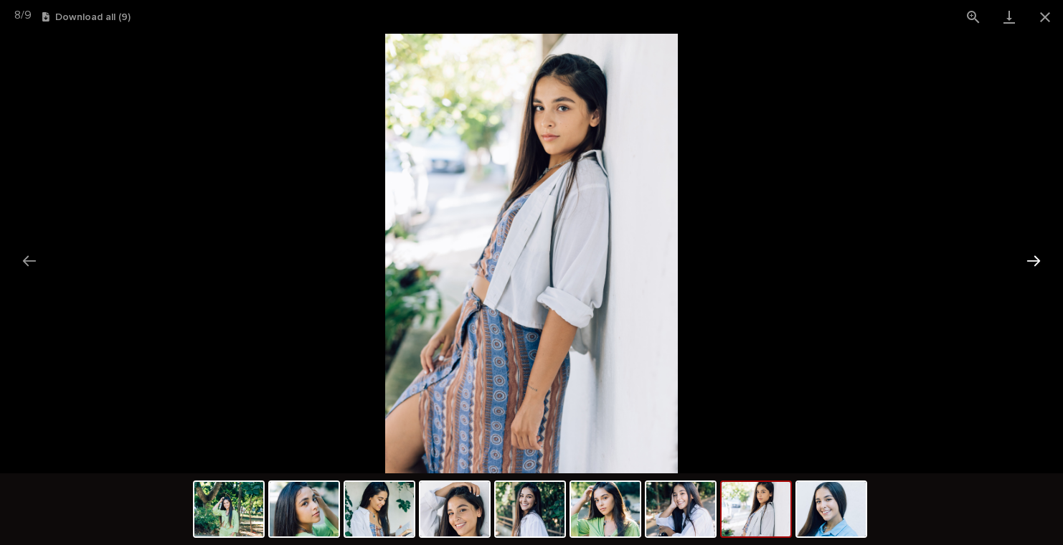
click at [1034, 260] on button "Next slide" at bounding box center [1033, 261] width 30 height 28
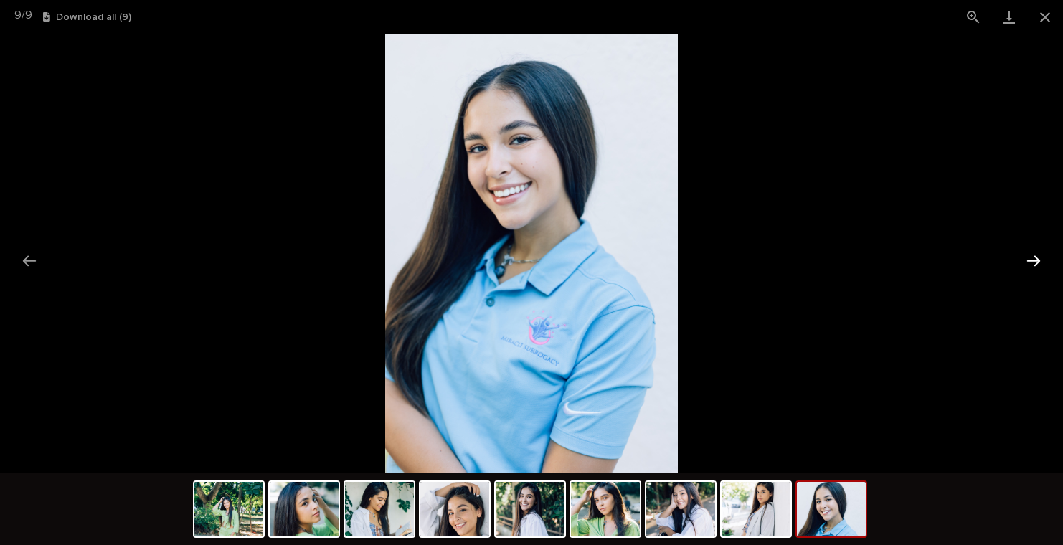
click at [1034, 260] on button "Next slide" at bounding box center [1033, 261] width 30 height 28
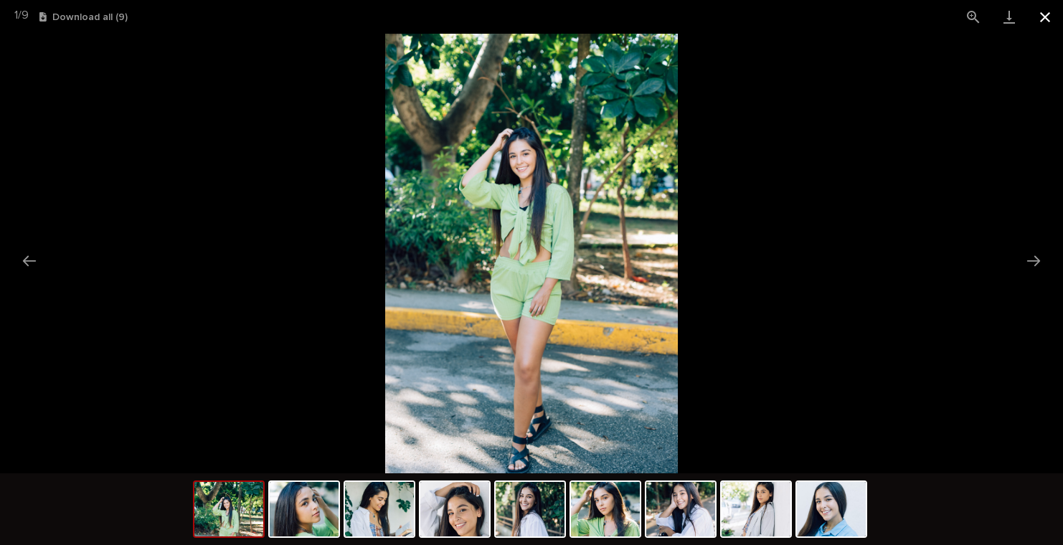
click at [1051, 16] on button "Close gallery" at bounding box center [1045, 17] width 36 height 34
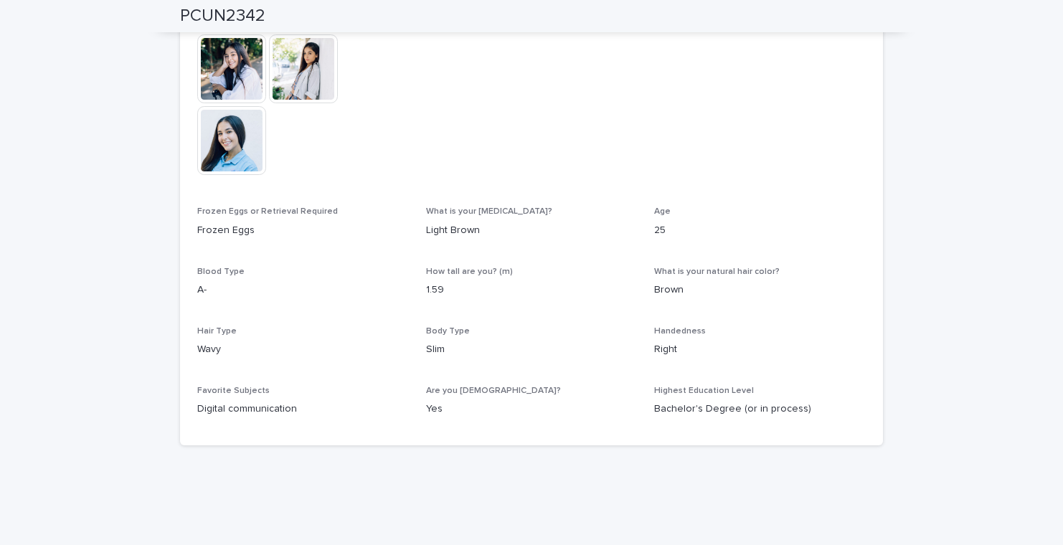
scroll to position [0, 0]
